Goal: Task Accomplishment & Management: Manage account settings

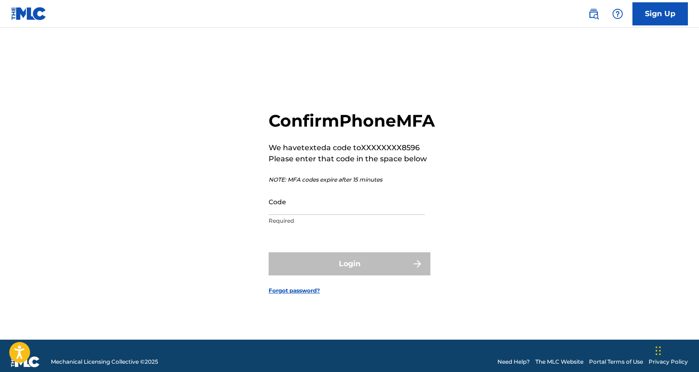
click at [334, 215] on input "Code" at bounding box center [347, 202] width 156 height 26
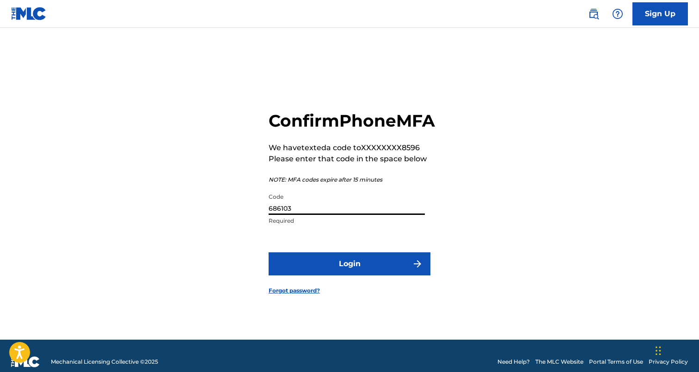
type input "686103"
click at [269, 252] on button "Login" at bounding box center [350, 263] width 162 height 23
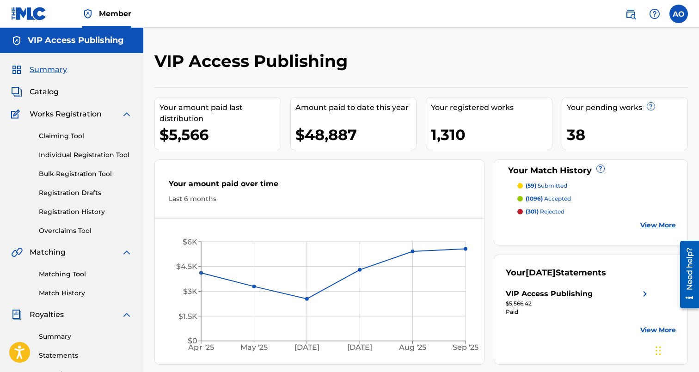
click at [78, 211] on link "Registration History" at bounding box center [85, 212] width 93 height 10
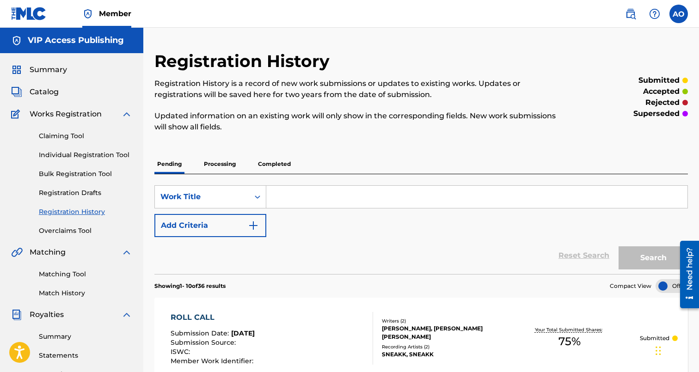
click at [211, 165] on p "Processing" at bounding box center [219, 163] width 37 height 19
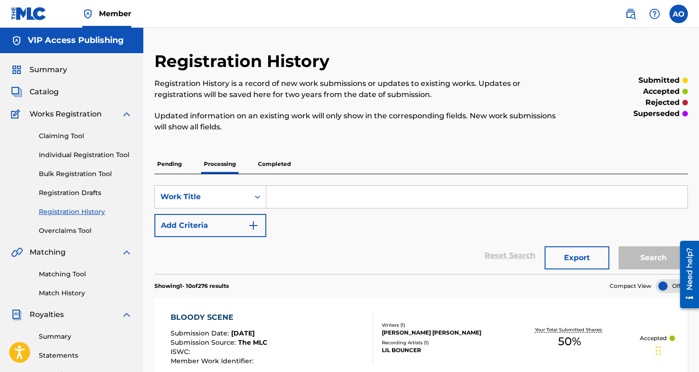
click at [171, 163] on p "Pending" at bounding box center [169, 163] width 30 height 19
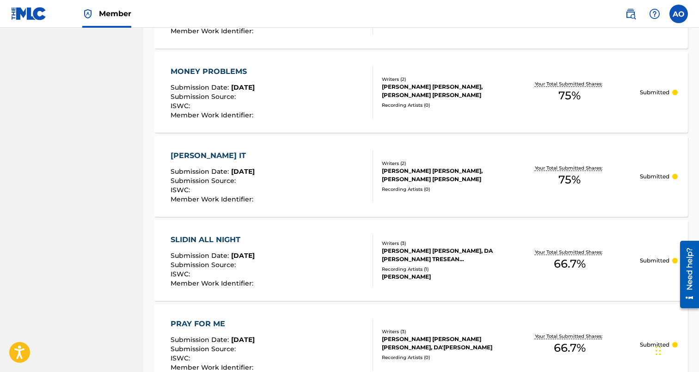
scroll to position [871, 0]
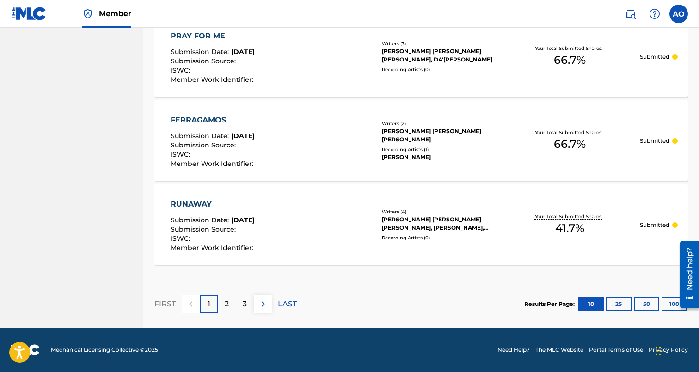
click at [228, 308] on p "2" at bounding box center [227, 304] width 4 height 11
